Goal: Find contact information: Find contact information

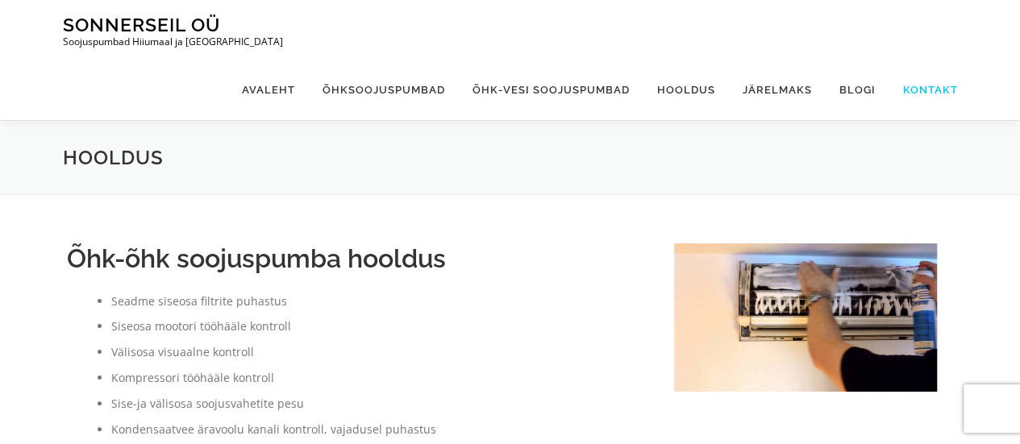
click at [903, 60] on link "Kontakt" at bounding box center [924, 90] width 69 height 60
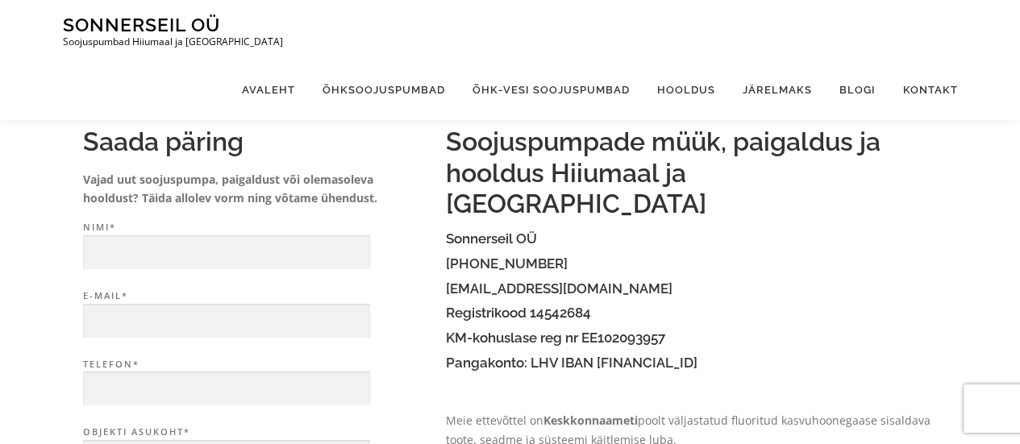
scroll to position [56, 0]
click at [563, 183] on h2 "Soojuspumpade müük, paigaldus ja hooldus Hiiumaal ja [GEOGRAPHIC_DATA]" at bounding box center [692, 173] width 492 height 93
